Goal: Feedback & Contribution: Submit feedback/report problem

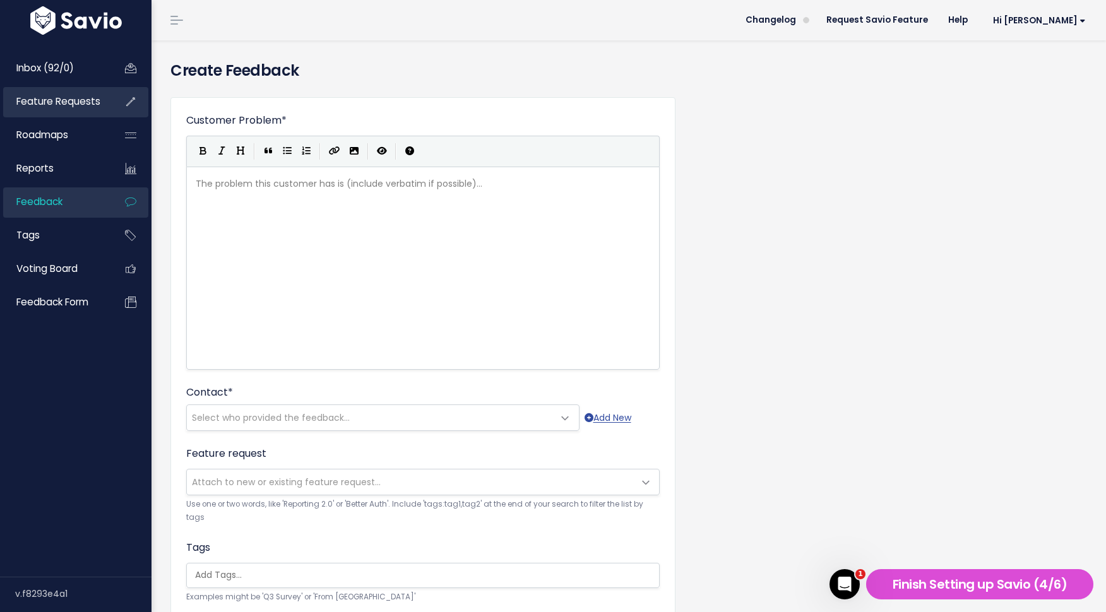
click at [80, 102] on span "Feature Requests" at bounding box center [58, 101] width 84 height 13
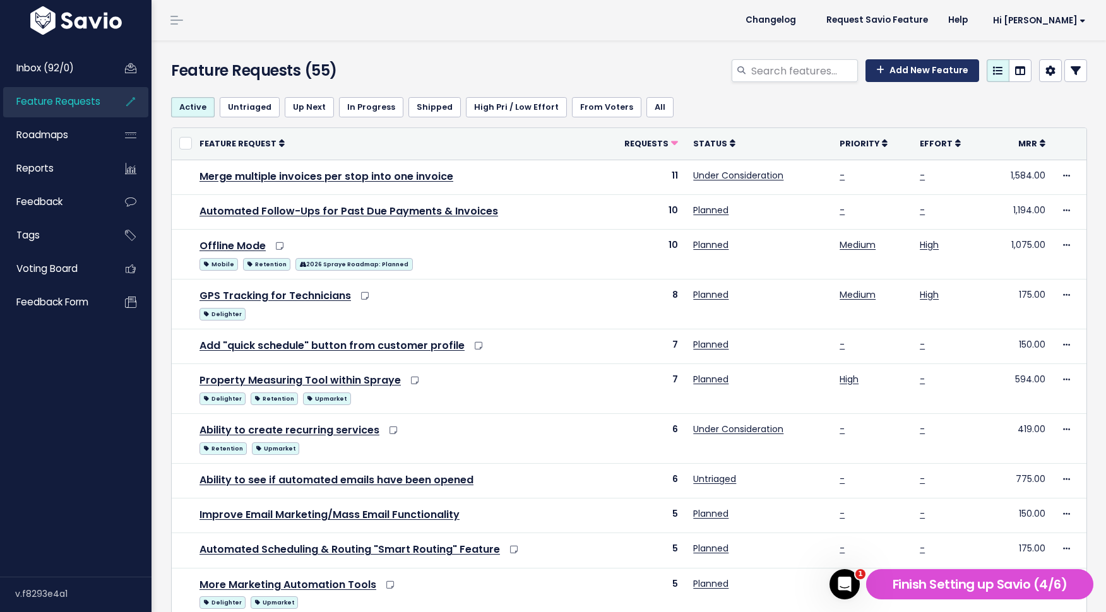
click at [907, 74] on link "Add New Feature" at bounding box center [923, 70] width 114 height 23
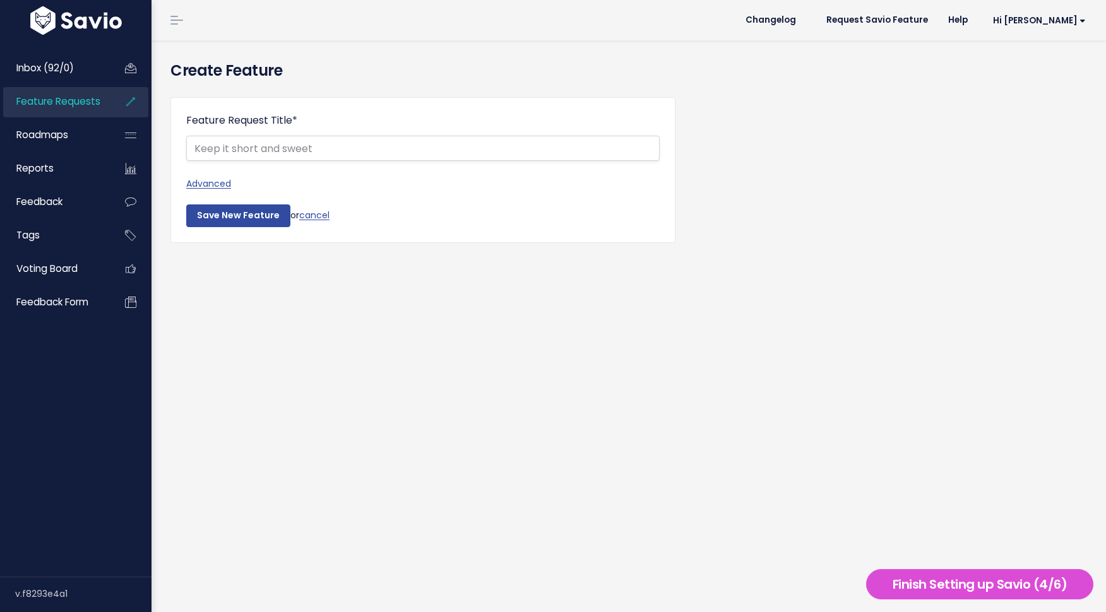
select select
click at [217, 186] on link "Advanced" at bounding box center [423, 184] width 474 height 16
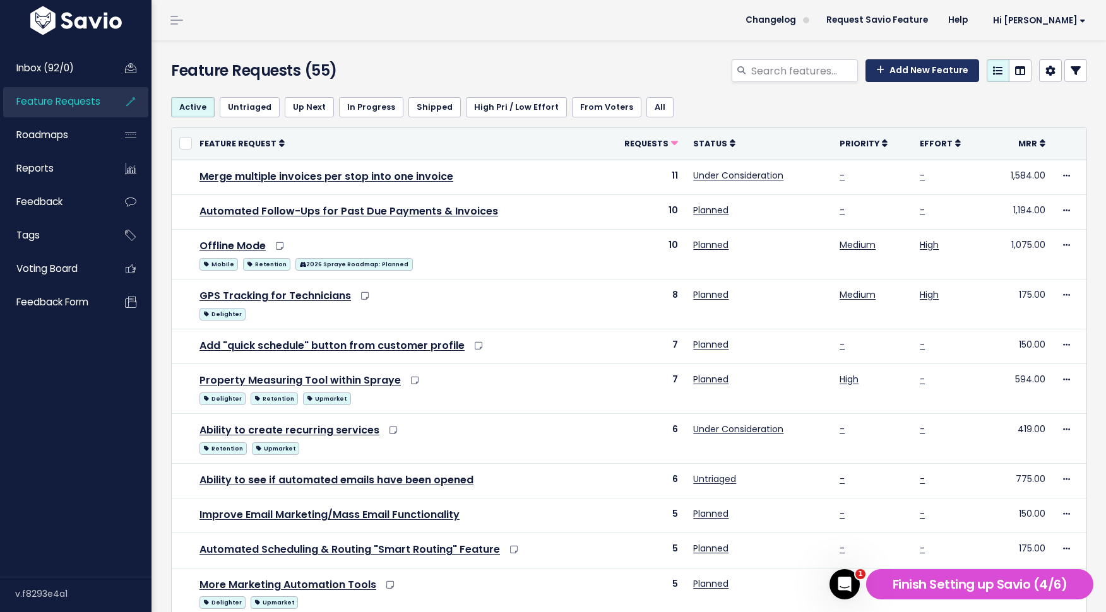
click at [942, 79] on link "Add New Feature" at bounding box center [923, 70] width 114 height 23
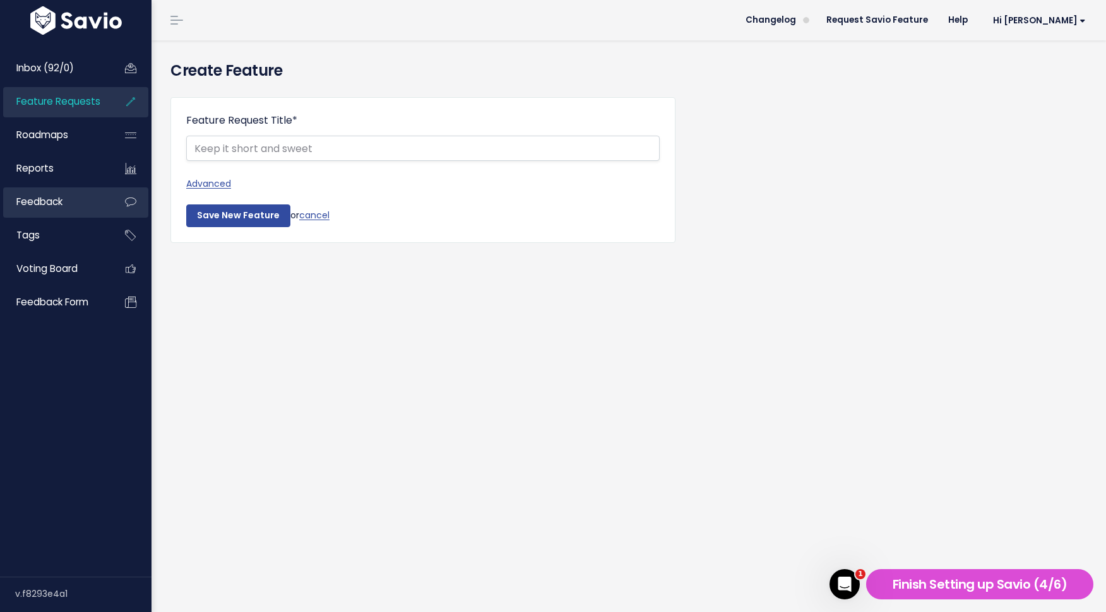
click at [72, 203] on link "Feedback" at bounding box center [54, 202] width 102 height 29
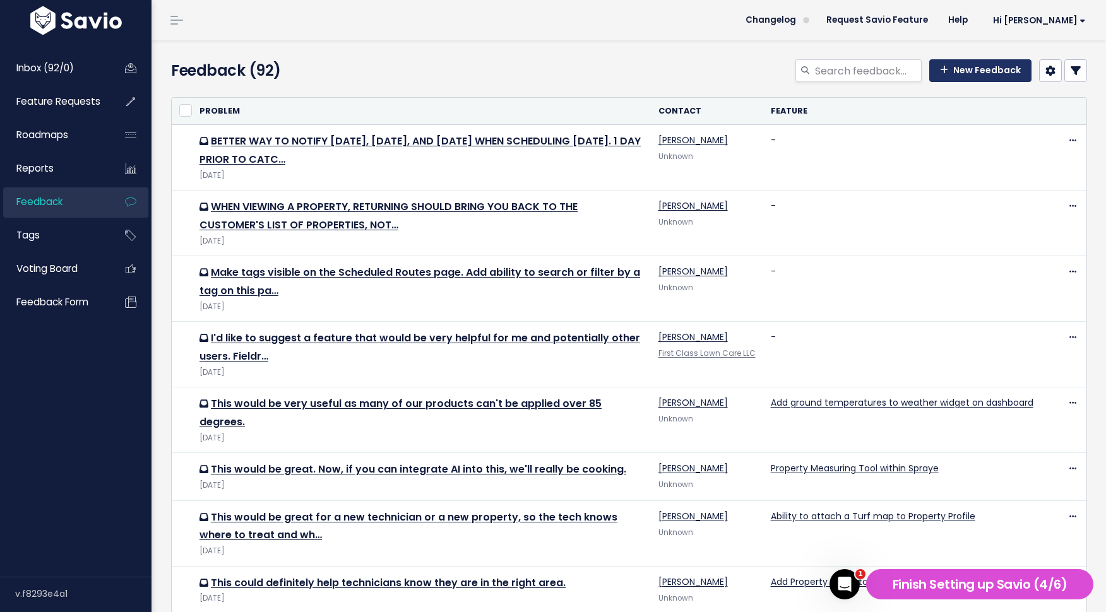
click at [966, 73] on link "New Feedback" at bounding box center [980, 70] width 102 height 23
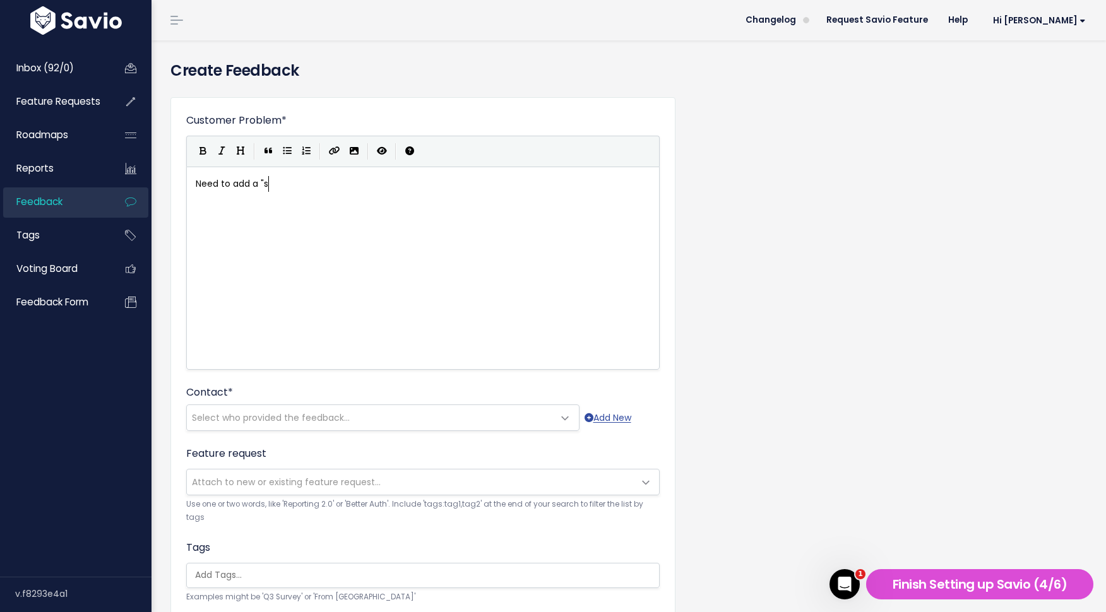
type textarea "Need to add a "sl"
type textarea "old date" to the Services tab f"
type textarea "of customer prif"
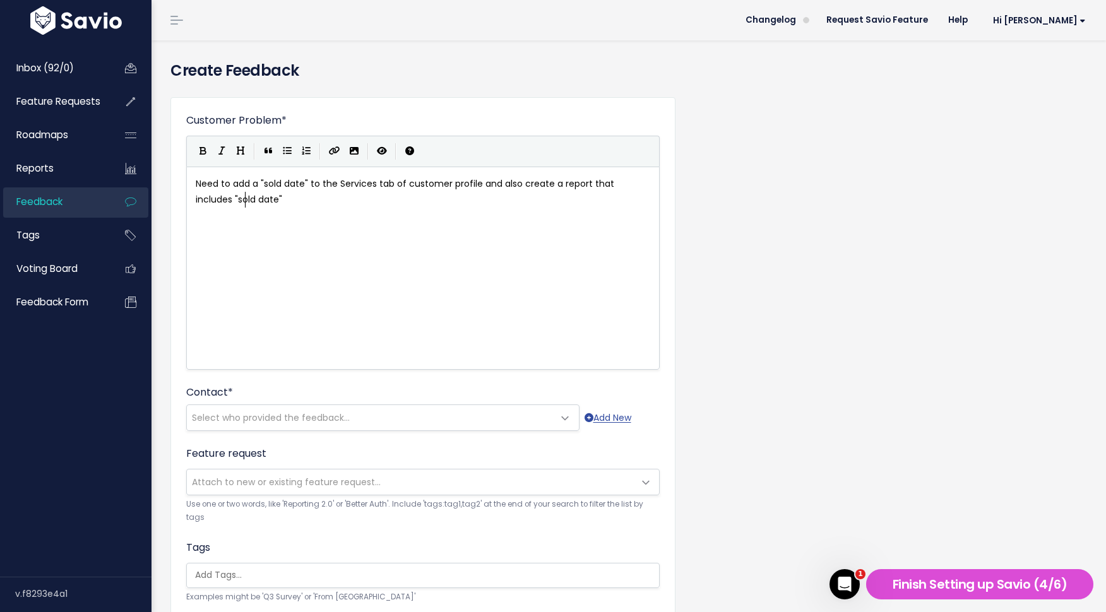
type textarea "ofile and also create a report that includes "sold date""
paste textarea "y"
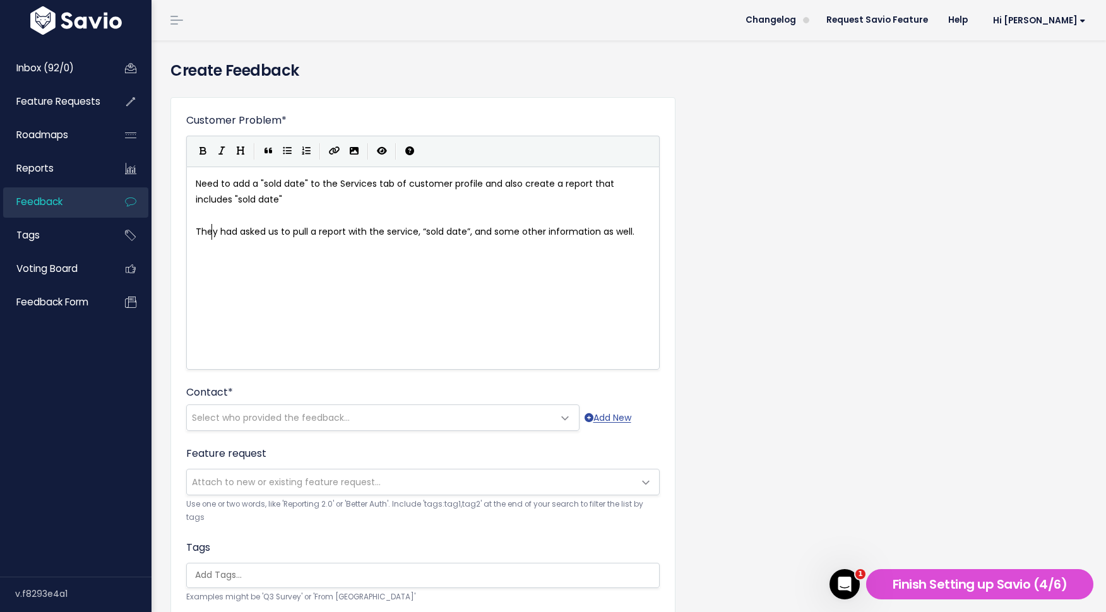
click at [214, 232] on span "They had asked us to pull a report with the service, “sold date”, and some othe…" at bounding box center [415, 231] width 439 height 13
drag, startPoint x: 217, startPoint y: 230, endPoint x: 191, endPoint y: 234, distance: 26.3
type textarea "GreenGrass"
click at [287, 244] on pre "GreenGrass had asked us to pull a report with the service, “sold date”, and som…" at bounding box center [423, 240] width 460 height 32
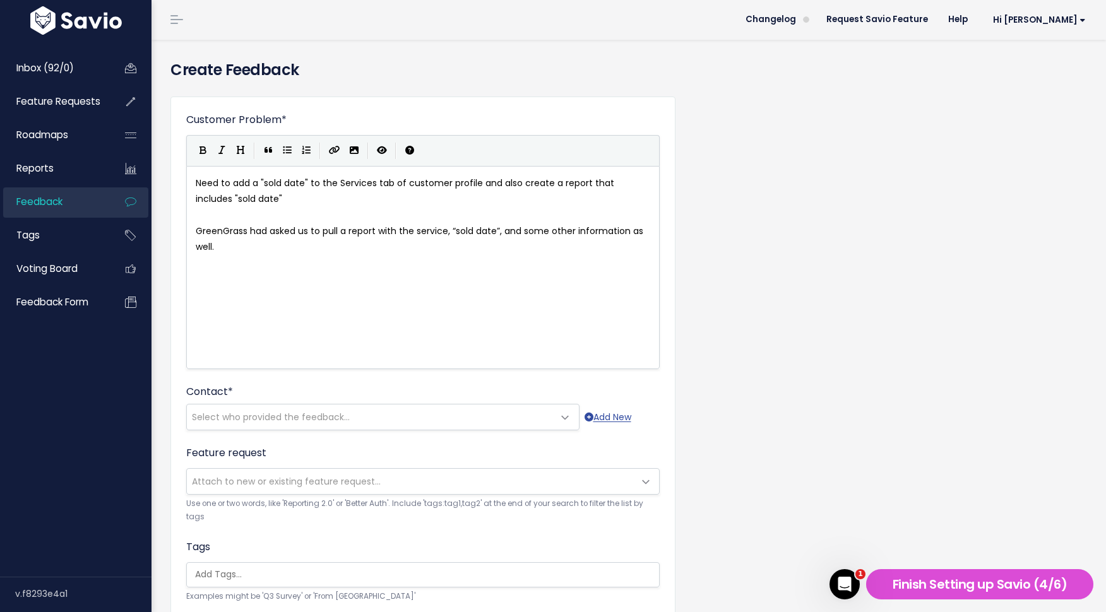
scroll to position [4, 0]
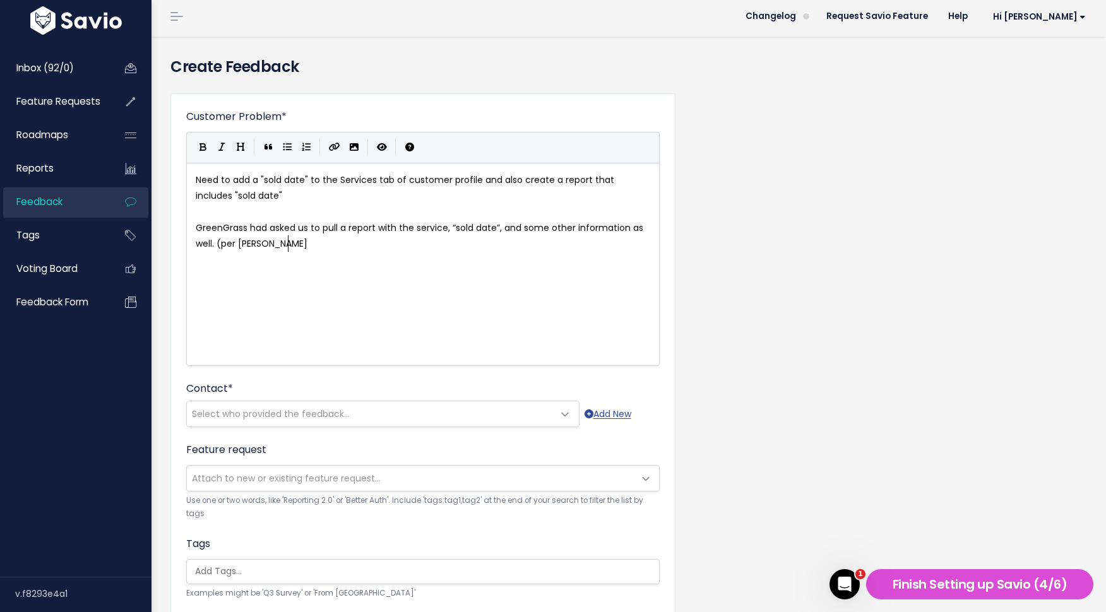
type textarea "(per Callie slack)"
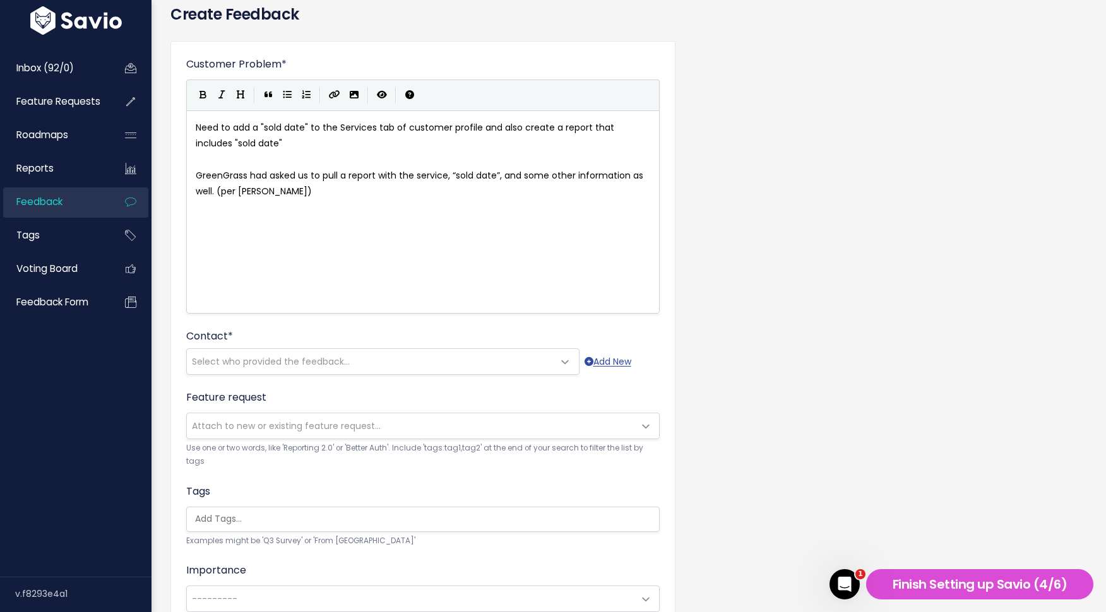
scroll to position [58, 0]
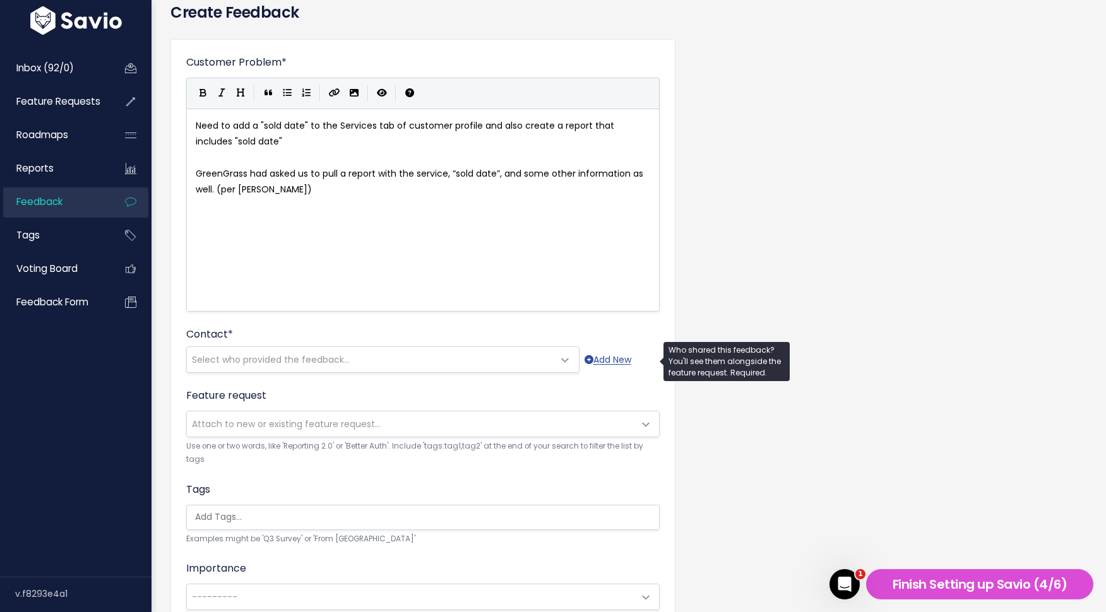
type textarea ")"
click at [368, 360] on span "Select who provided the feedback..." at bounding box center [370, 359] width 367 height 25
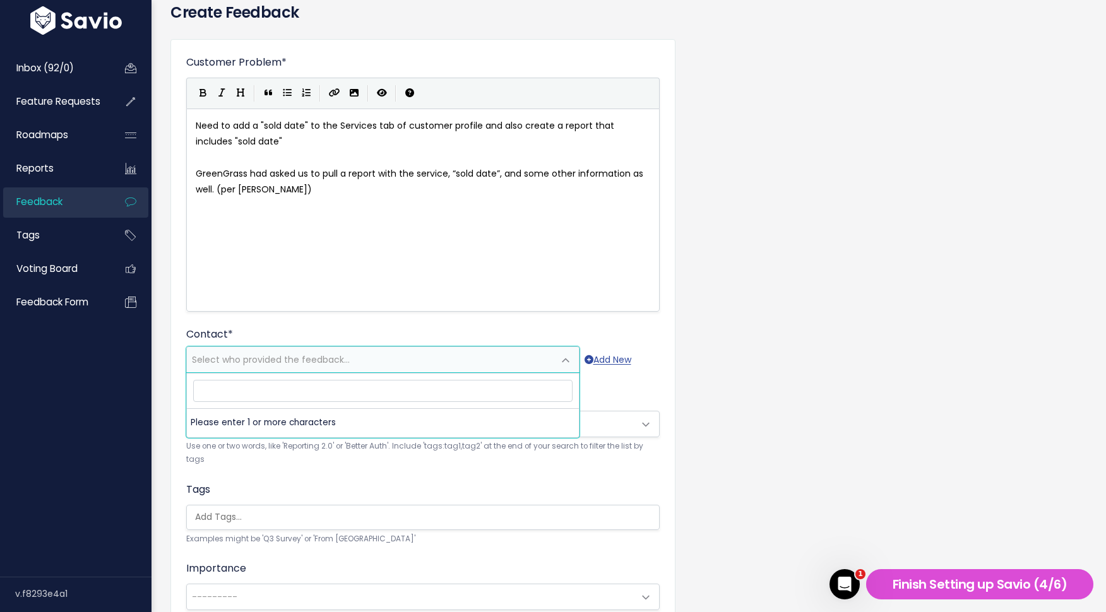
click at [441, 339] on div "Contact * --------- Select who provided the feedback... Add New" at bounding box center [423, 350] width 474 height 46
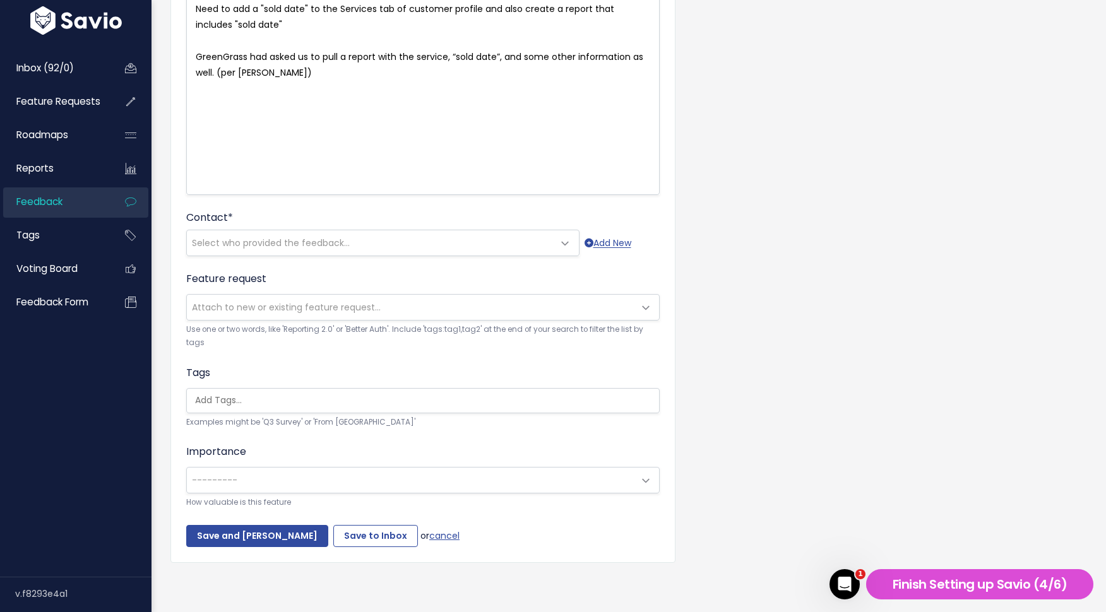
scroll to position [0, 3]
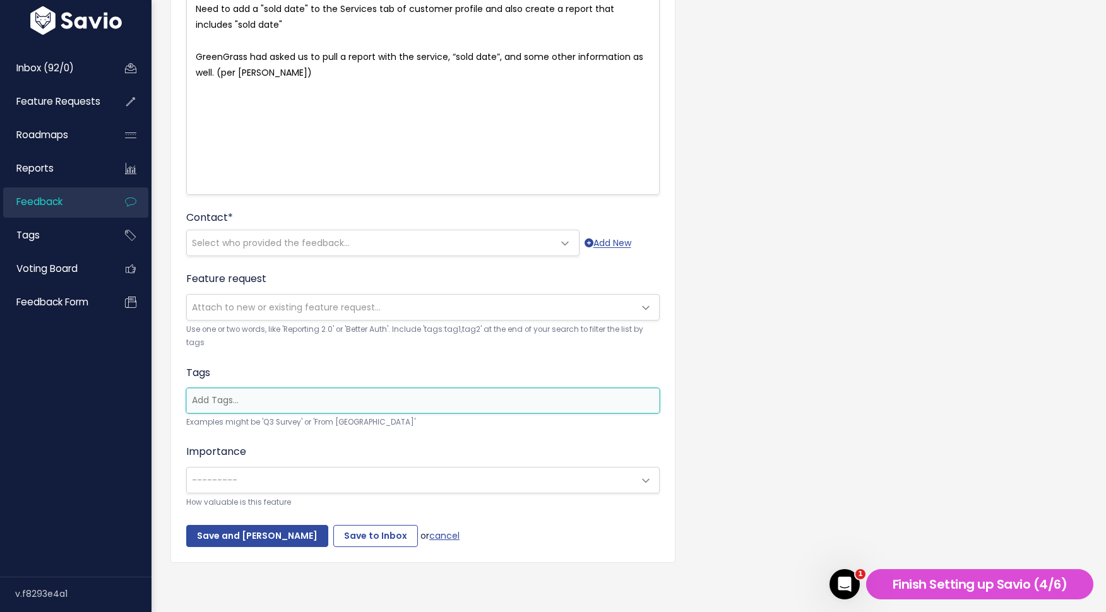
click at [447, 408] on ul at bounding box center [423, 401] width 472 height 24
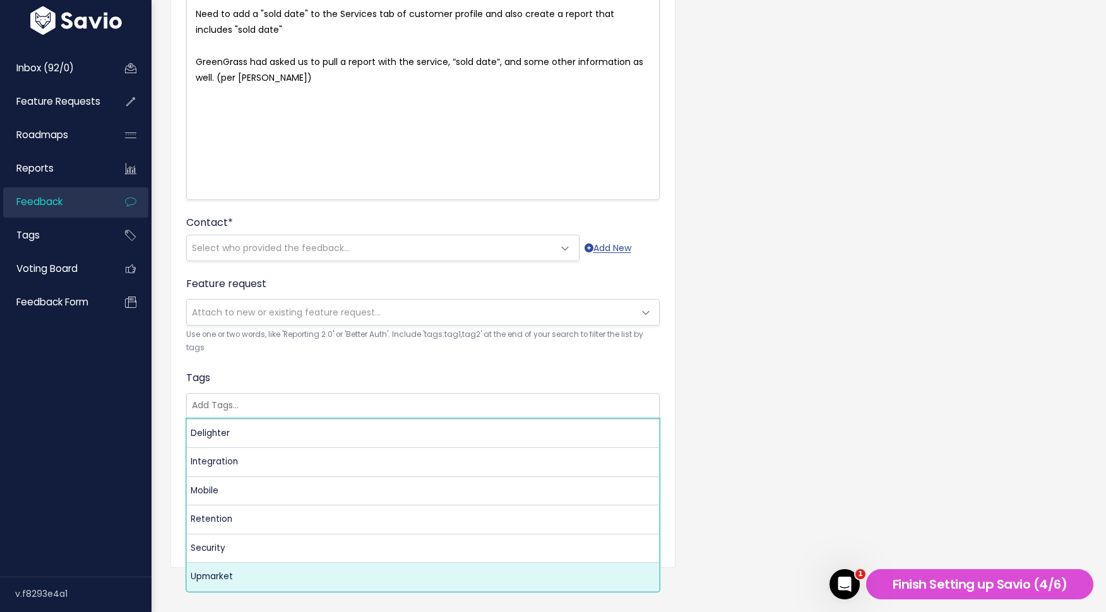
scroll to position [0, 0]
select select "8647"
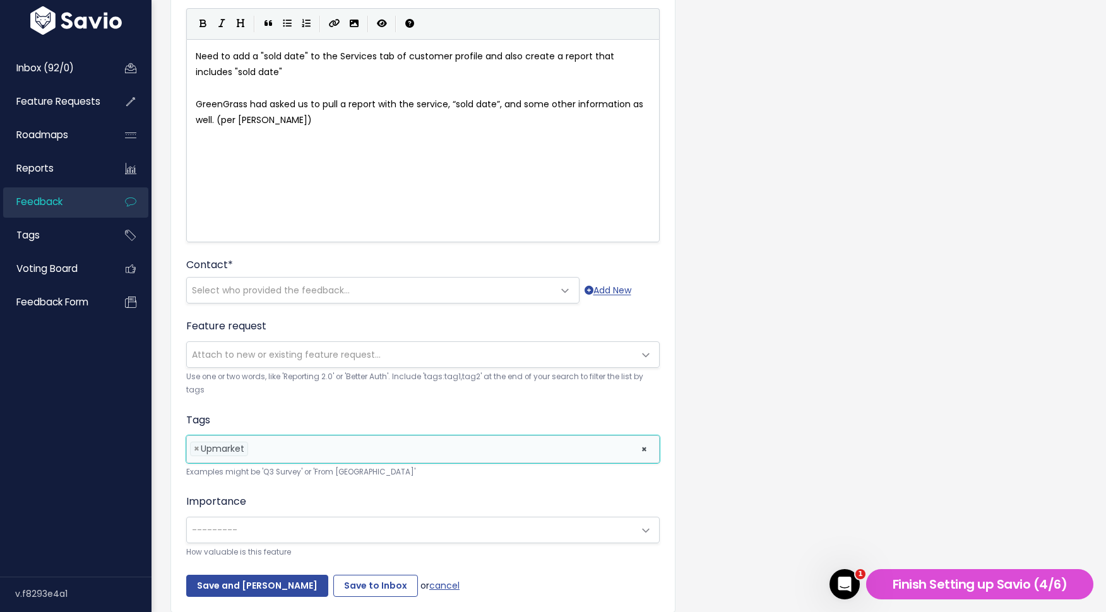
scroll to position [177, 0]
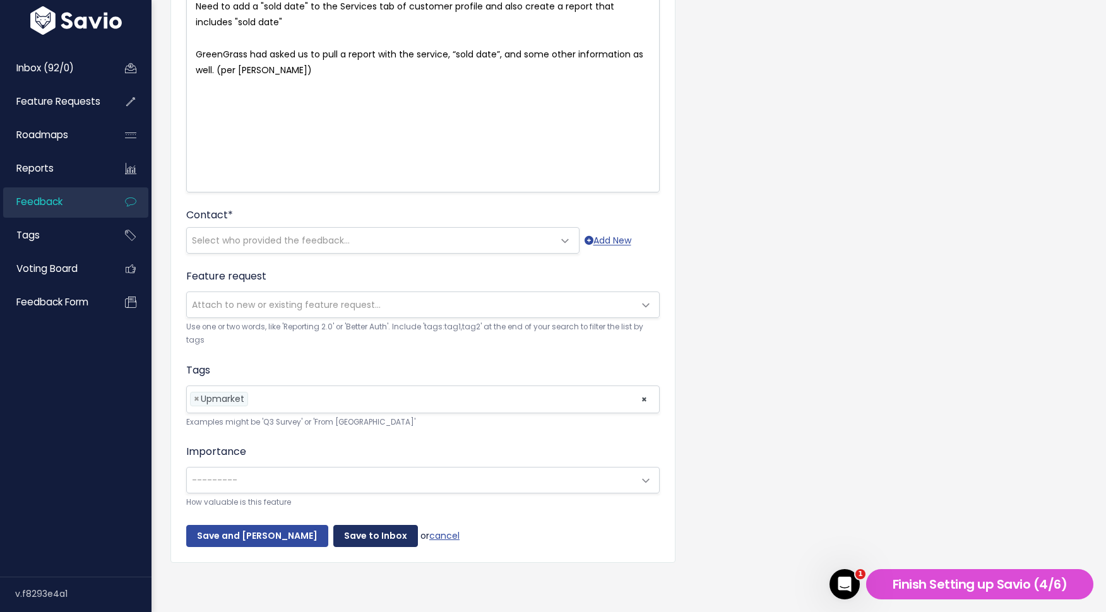
click at [360, 539] on input "Save to Inbox" at bounding box center [375, 536] width 85 height 23
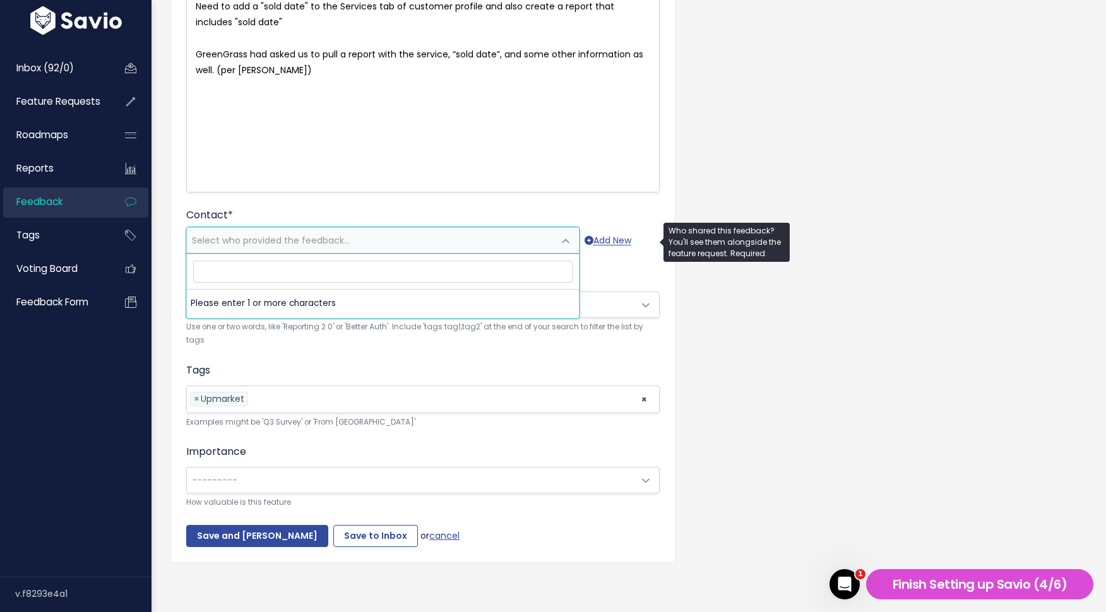
click at [359, 243] on span "Select who provided the feedback..." at bounding box center [370, 240] width 367 height 25
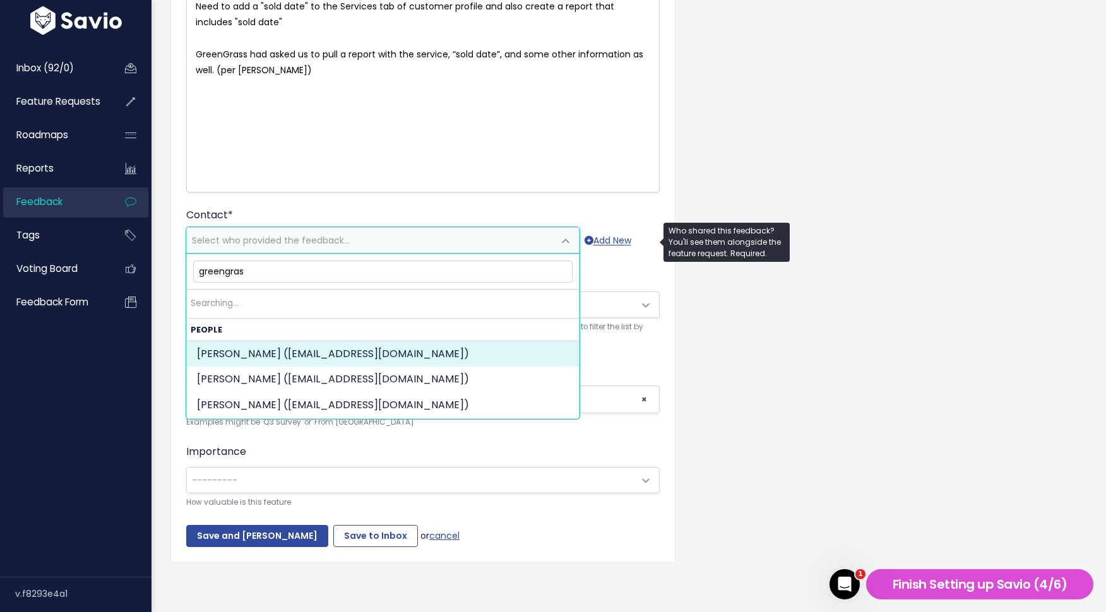
type input "greengrass"
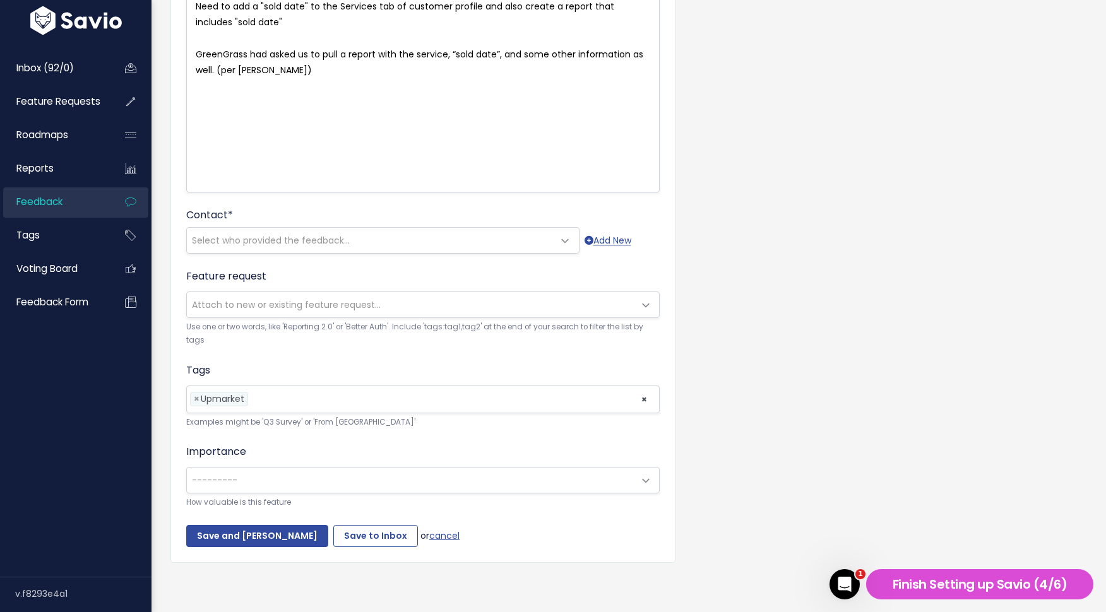
drag, startPoint x: 598, startPoint y: 239, endPoint x: 530, endPoint y: 0, distance: 248.2
click at [0, 0] on div "Inbox (92/0) Feature Requests Roadmaps" at bounding box center [553, 218] width 1106 height 790
click at [618, 239] on link "Add New" at bounding box center [608, 241] width 47 height 16
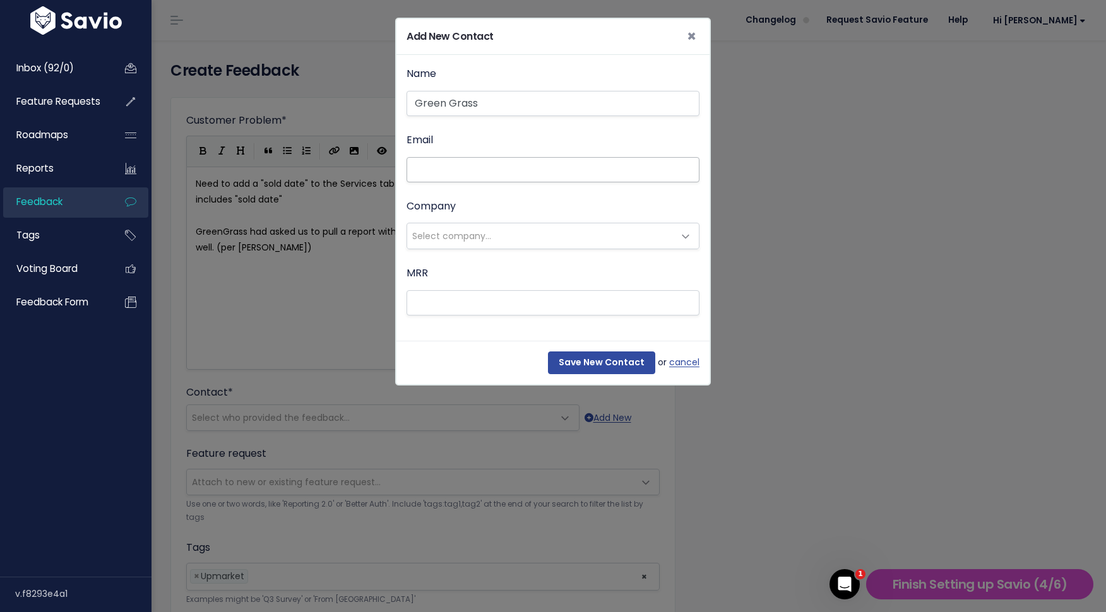
type input "Green Grass"
click at [495, 170] on input "Email" at bounding box center [553, 169] width 293 height 25
type input "caitlin@spraye.io"
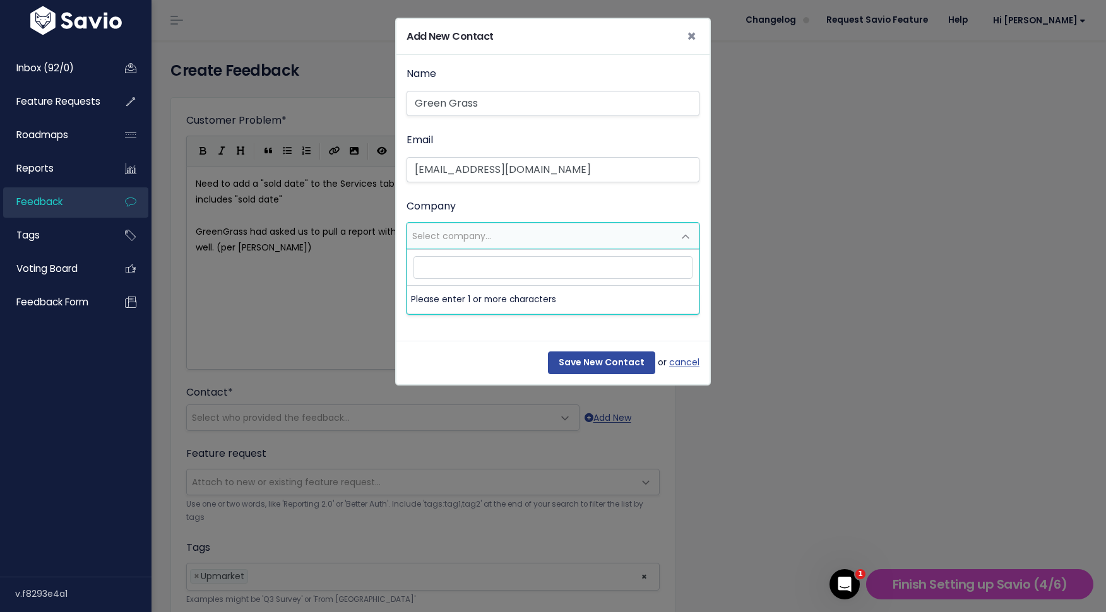
click at [522, 235] on span "Select company..." at bounding box center [540, 236] width 266 height 25
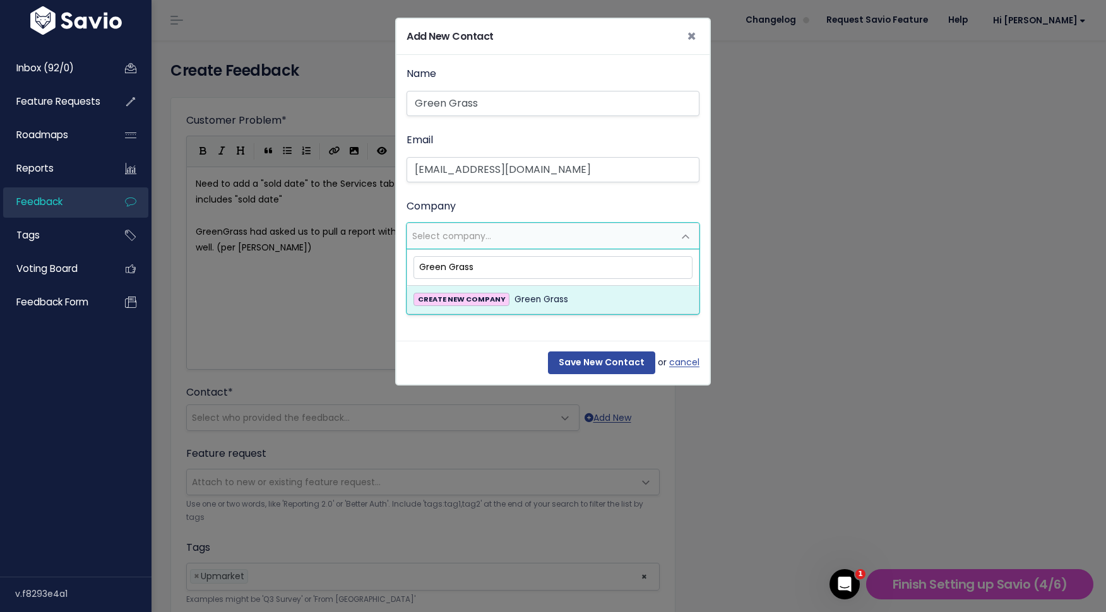
drag, startPoint x: 475, startPoint y: 270, endPoint x: 445, endPoint y: 268, distance: 29.7
click at [445, 268] on input "Green Grass" at bounding box center [553, 267] width 279 height 22
type input "GreenGrass"
click at [515, 302] on span "GreenGrass" at bounding box center [540, 299] width 51 height 15
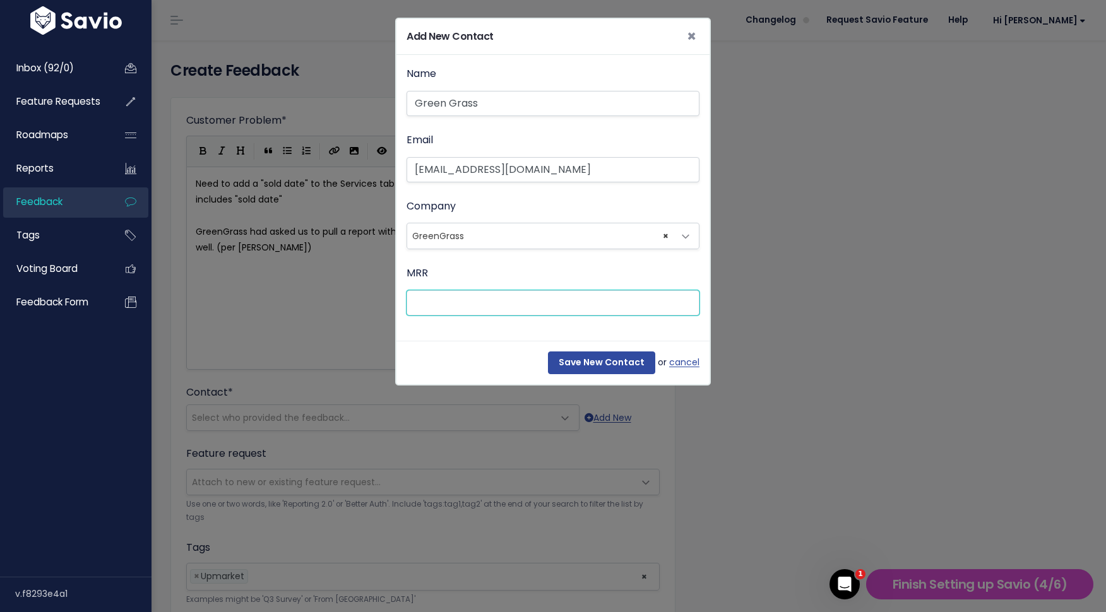
click at [517, 306] on input "MRR" at bounding box center [553, 302] width 293 height 25
paste input "774.49"
drag, startPoint x: 483, startPoint y: 306, endPoint x: 427, endPoint y: 306, distance: 55.6
click at [427, 306] on input "774.49" at bounding box center [553, 302] width 293 height 25
type input "775"
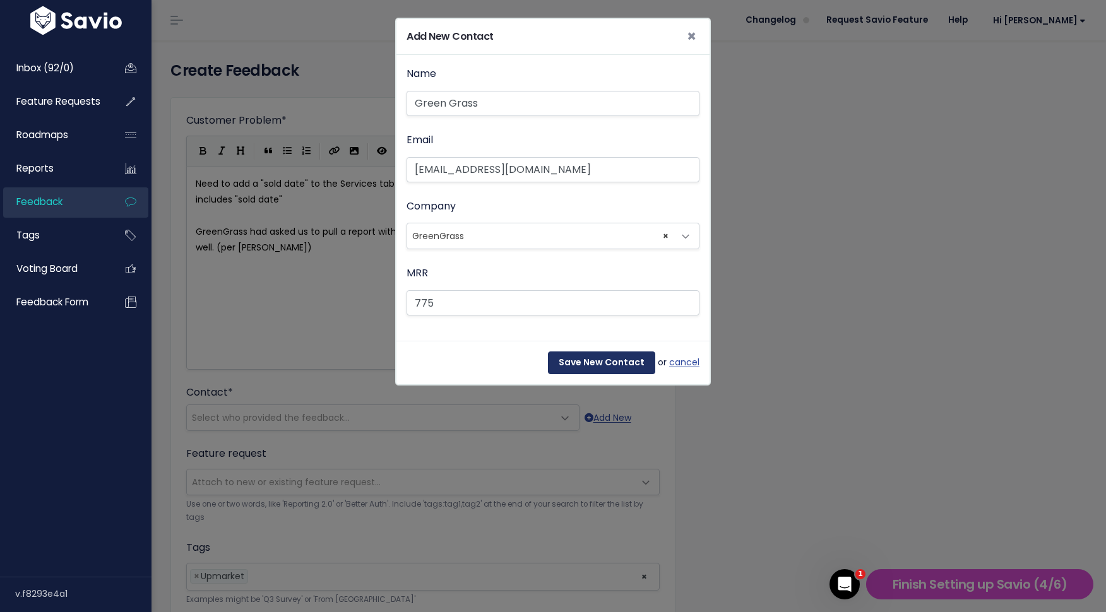
click at [598, 361] on input "Save New Contact" at bounding box center [601, 363] width 107 height 23
select select "92794016"
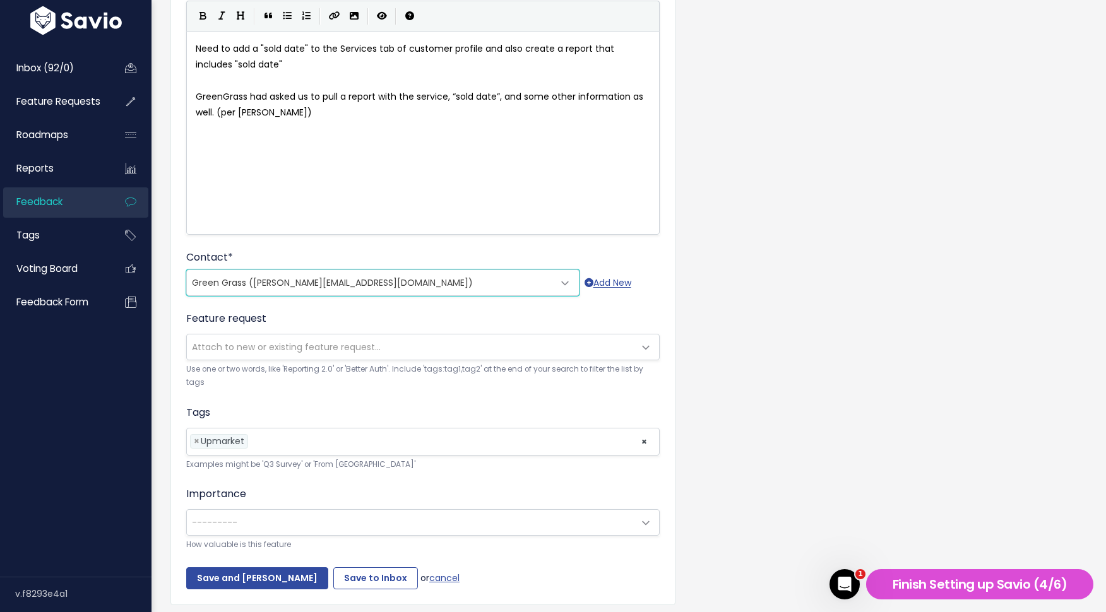
scroll to position [177, 0]
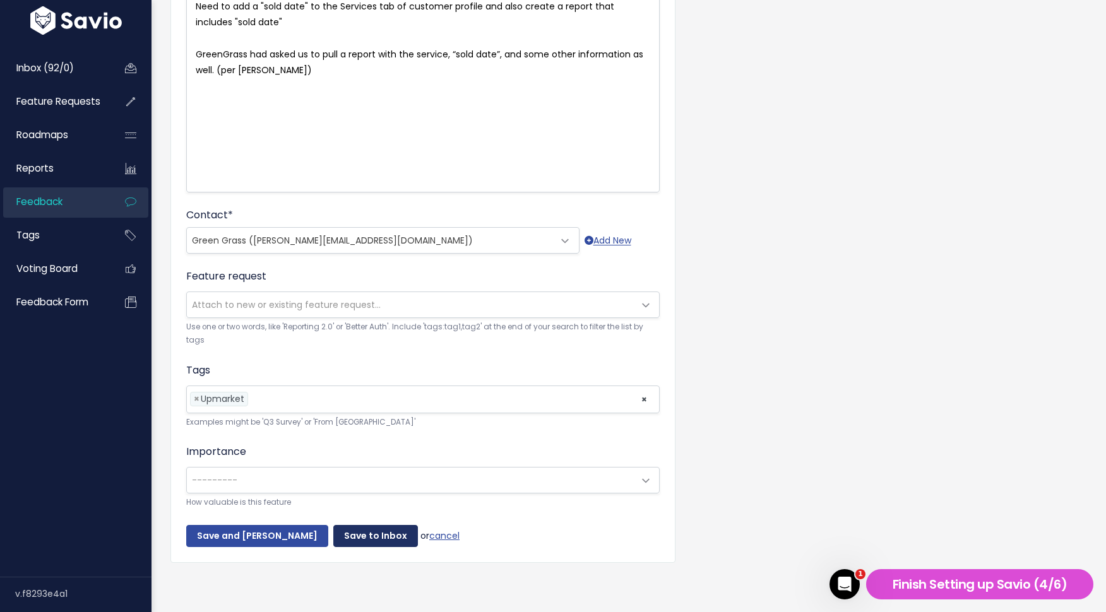
click at [343, 535] on input "Save to Inbox" at bounding box center [375, 536] width 85 height 23
